Goal: Book appointment/travel/reservation

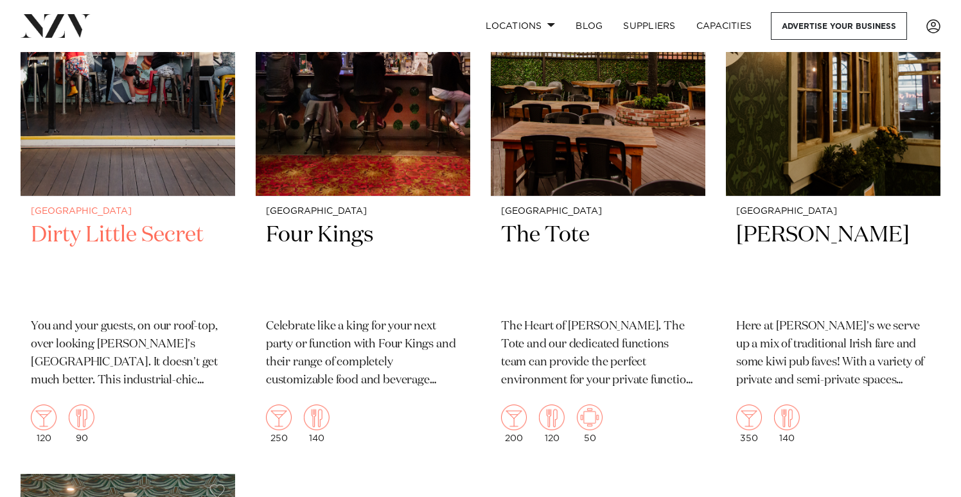
scroll to position [5741, 0]
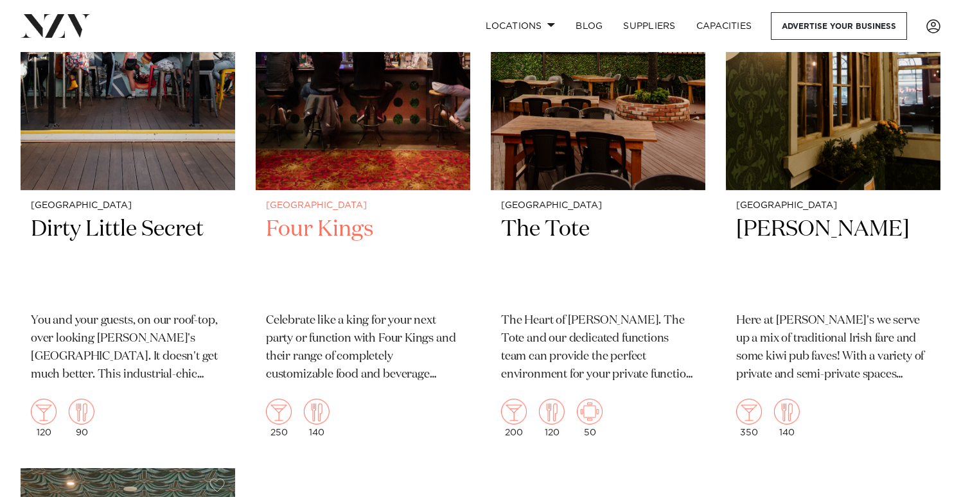
click at [296, 233] on h2 "Four Kings" at bounding box center [363, 258] width 194 height 87
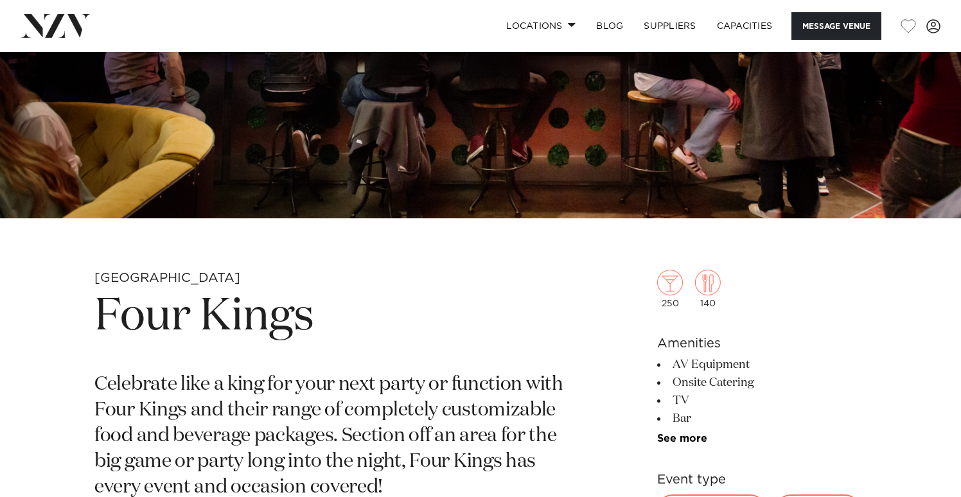
scroll to position [326, 0]
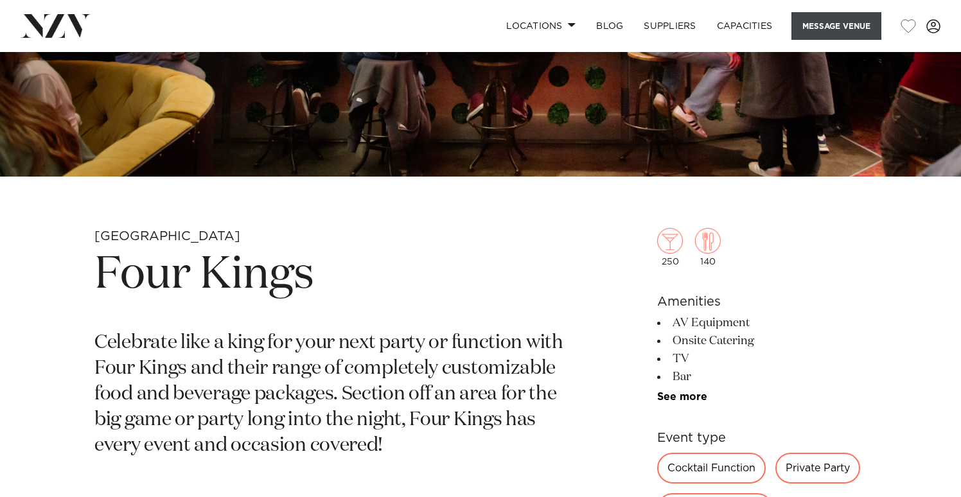
click at [833, 18] on button "Message Venue" at bounding box center [836, 26] width 90 height 28
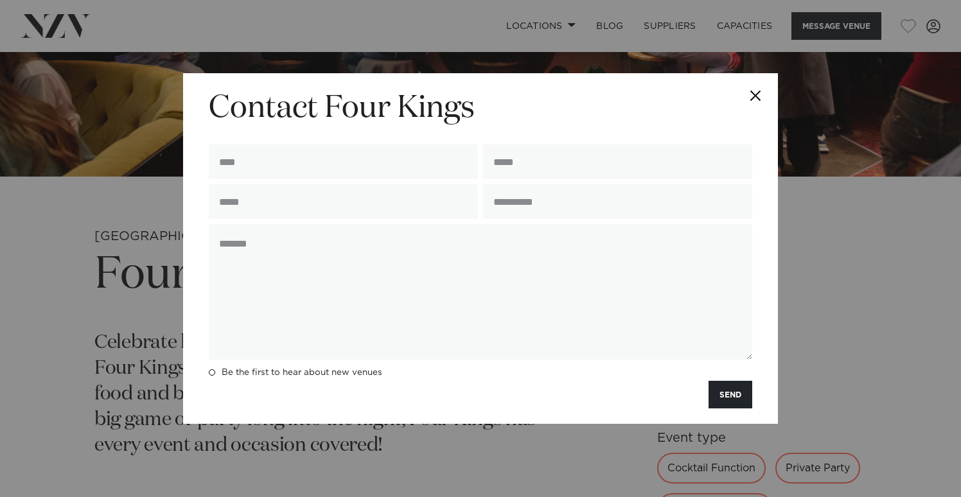
click at [754, 97] on button "Close" at bounding box center [755, 95] width 45 height 45
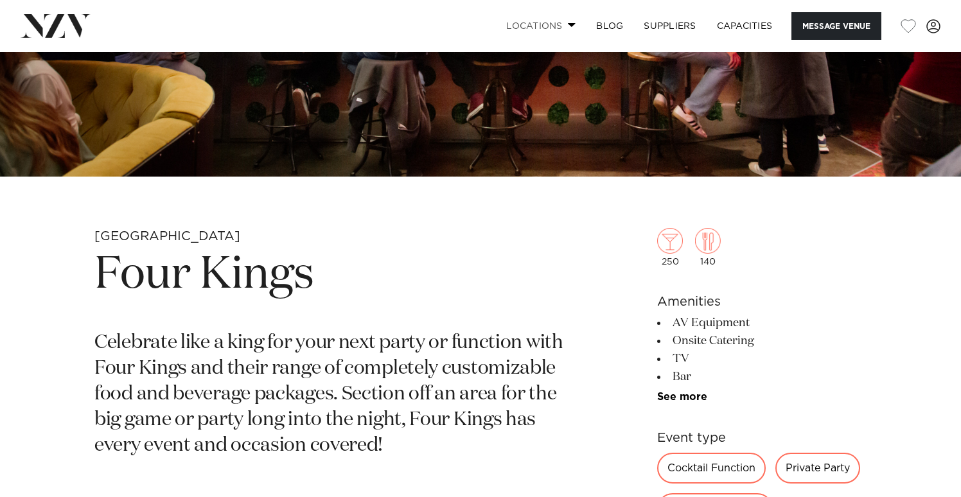
click at [547, 28] on link "Locations" at bounding box center [541, 26] width 90 height 28
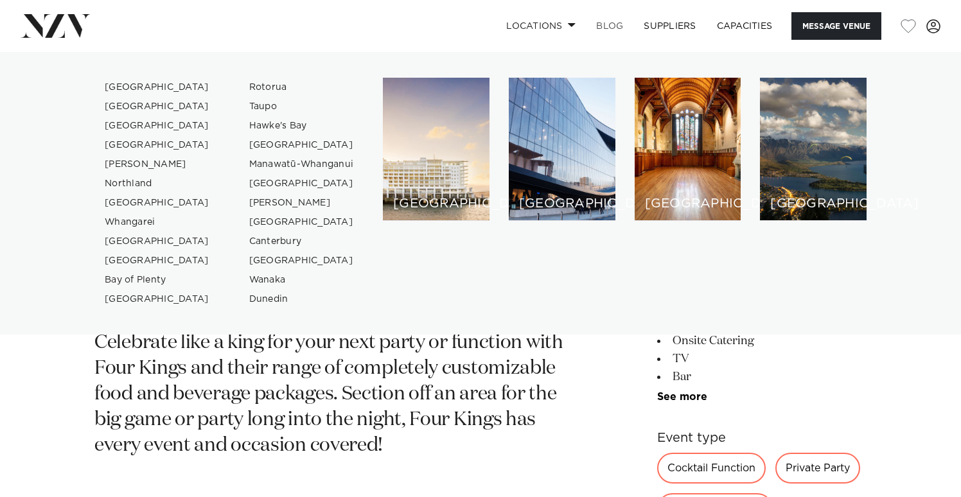
click at [624, 29] on link "BLOG" at bounding box center [610, 26] width 48 height 28
